Goal: Use online tool/utility: Utilize a website feature to perform a specific function

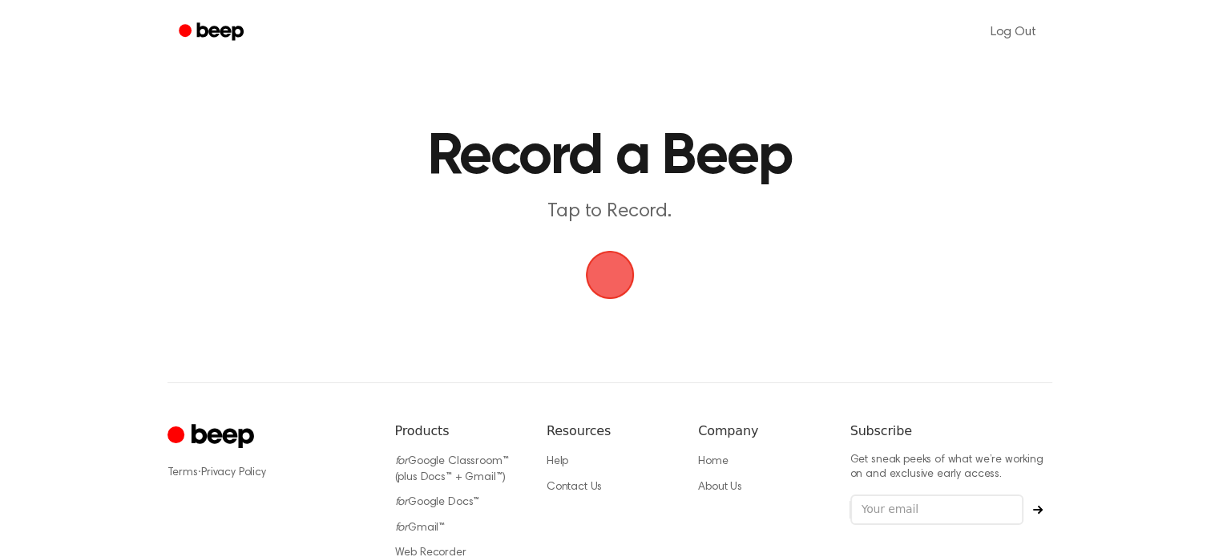
click at [612, 275] on span "button" at bounding box center [609, 274] width 45 height 45
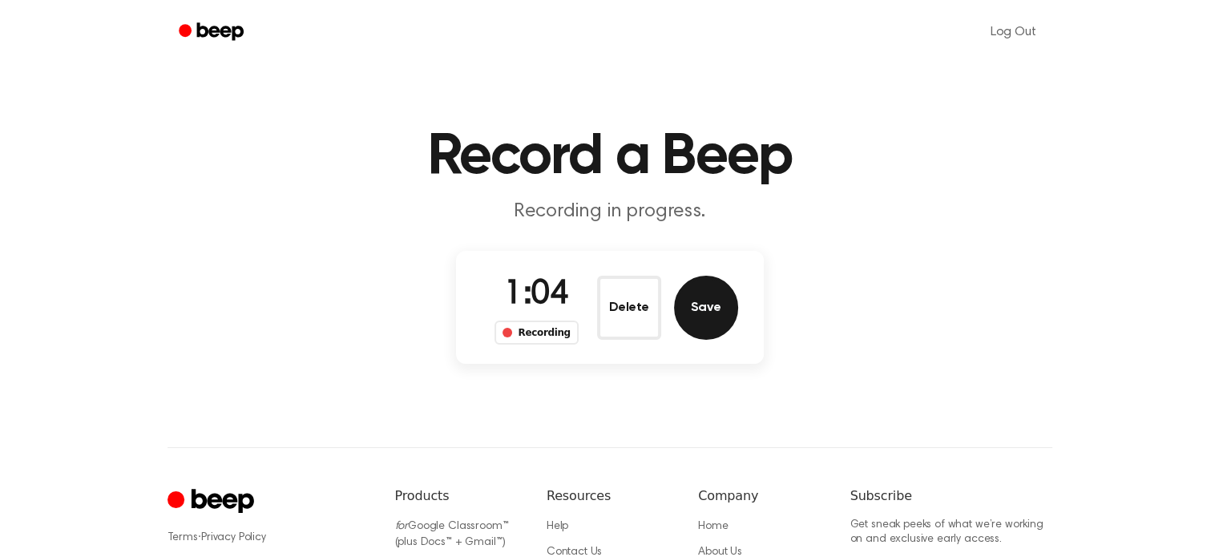
click at [686, 317] on button "Save" at bounding box center [706, 308] width 64 height 64
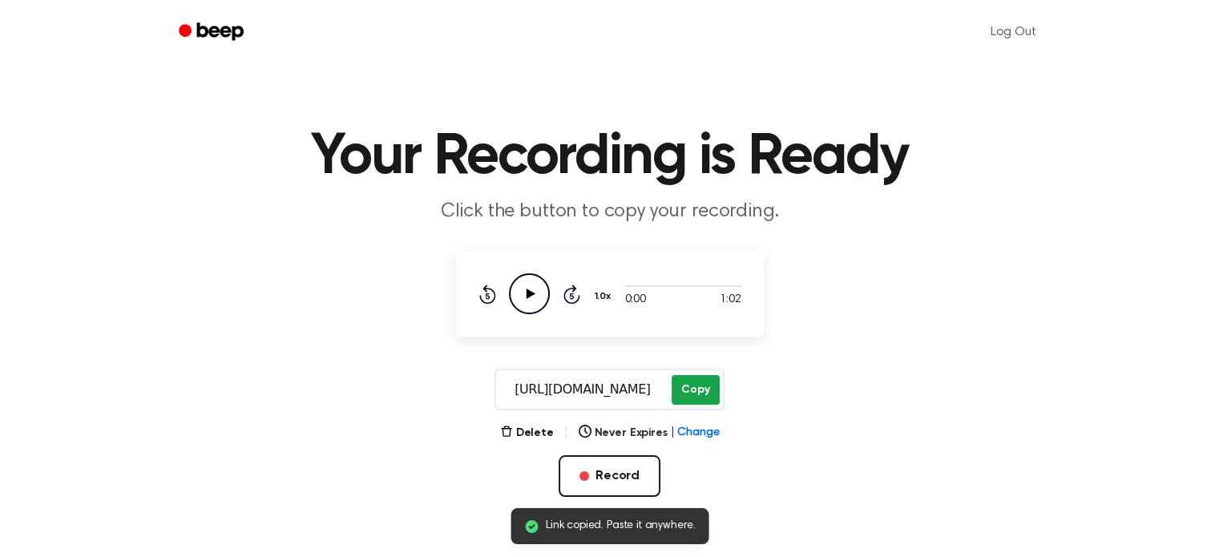
click at [703, 375] on button "Copy" at bounding box center [695, 390] width 47 height 30
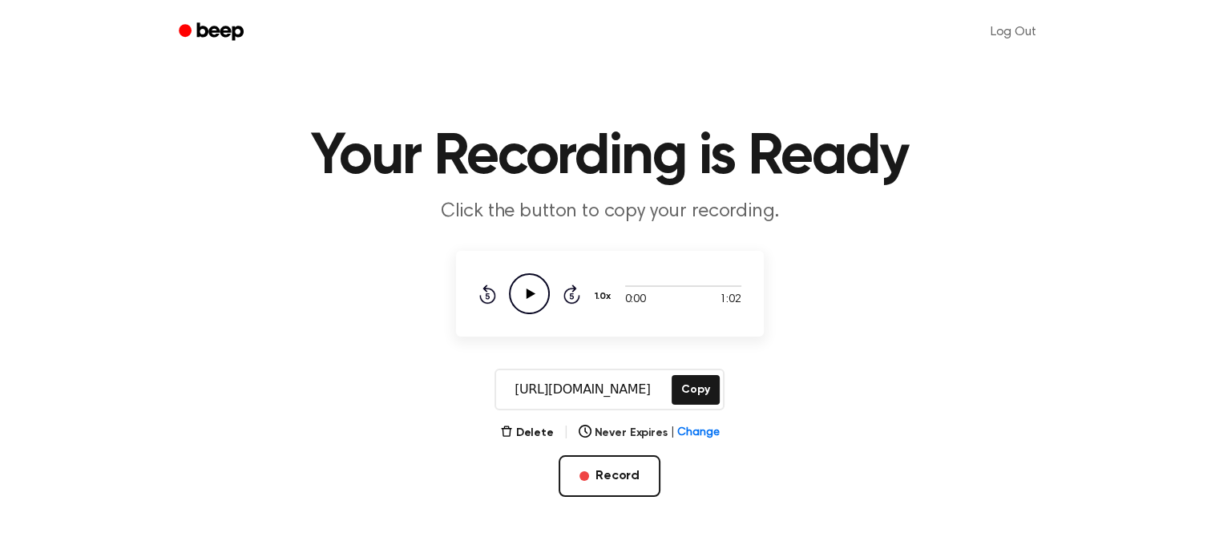
click at [232, 41] on icon "Beep" at bounding box center [213, 31] width 68 height 23
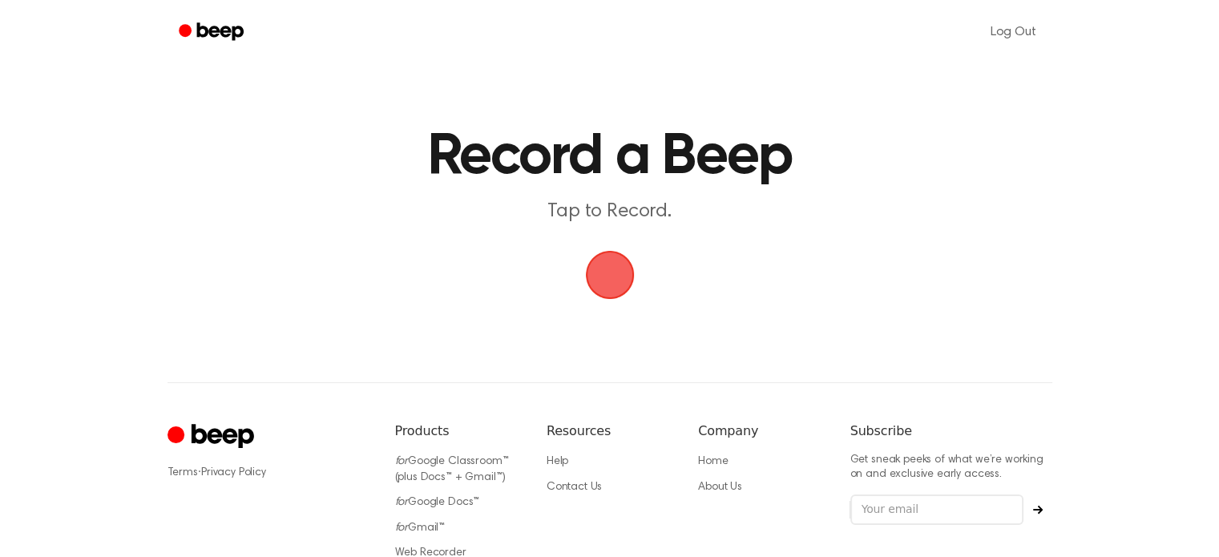
click at [610, 272] on span "button" at bounding box center [610, 275] width 58 height 58
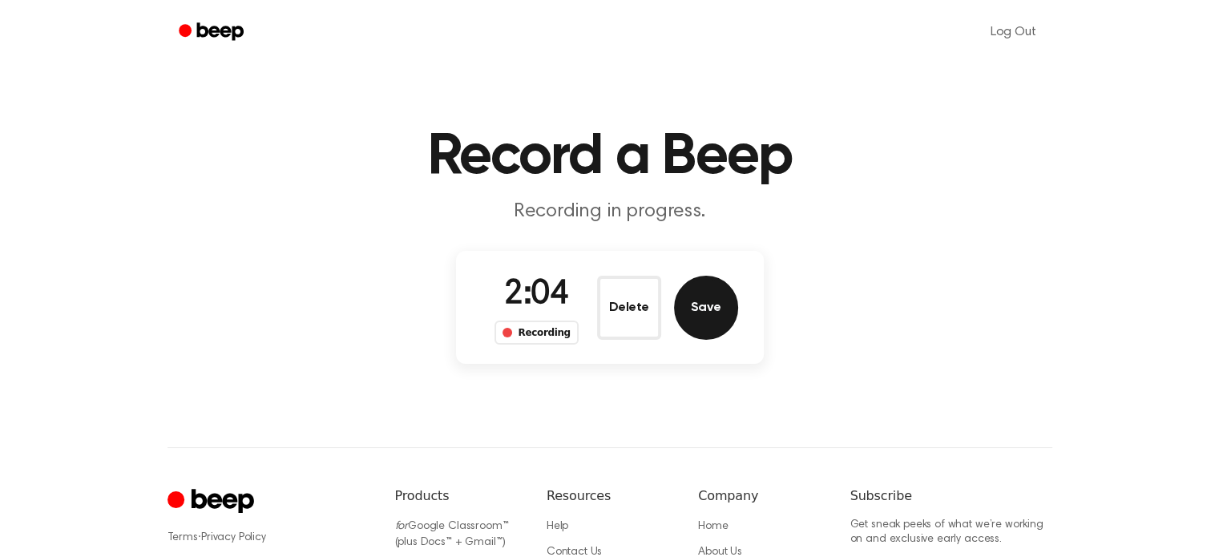
click at [724, 314] on button "Save" at bounding box center [706, 308] width 64 height 64
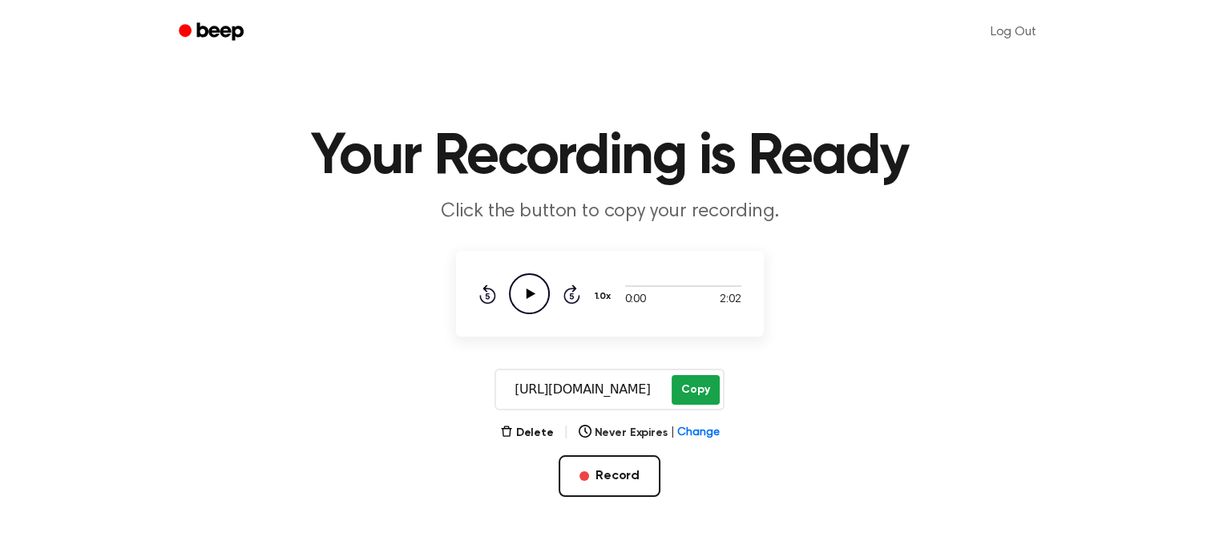
click at [704, 378] on button "Copy" at bounding box center [695, 390] width 47 height 30
